Goal: Navigation & Orientation: Go to known website

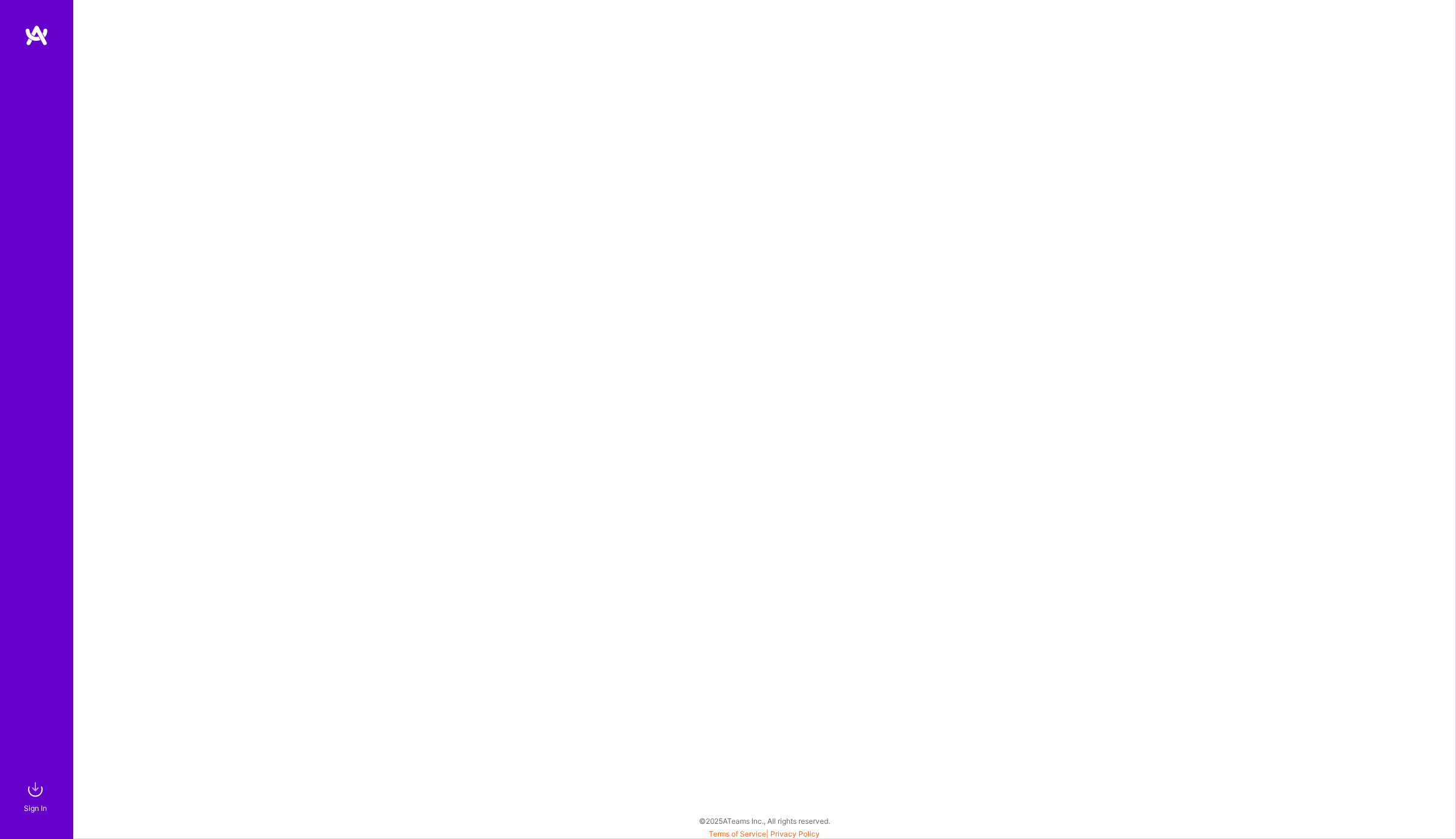
click at [32, 37] on img at bounding box center [36, 35] width 24 height 22
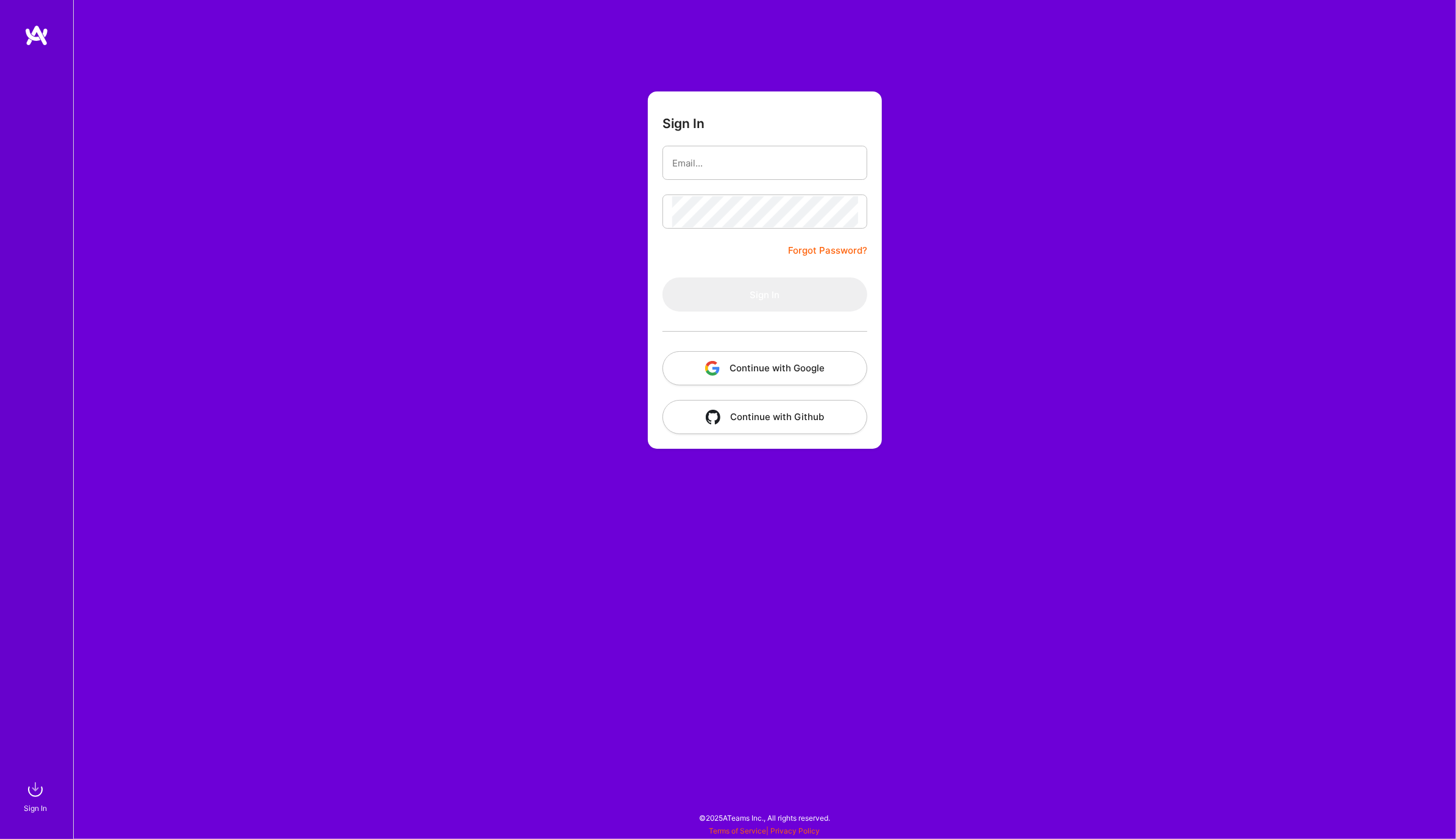
click at [805, 363] on button "Continue with Google" at bounding box center [764, 368] width 205 height 34
